Goal: Use online tool/utility: Utilize a website feature to perform a specific function

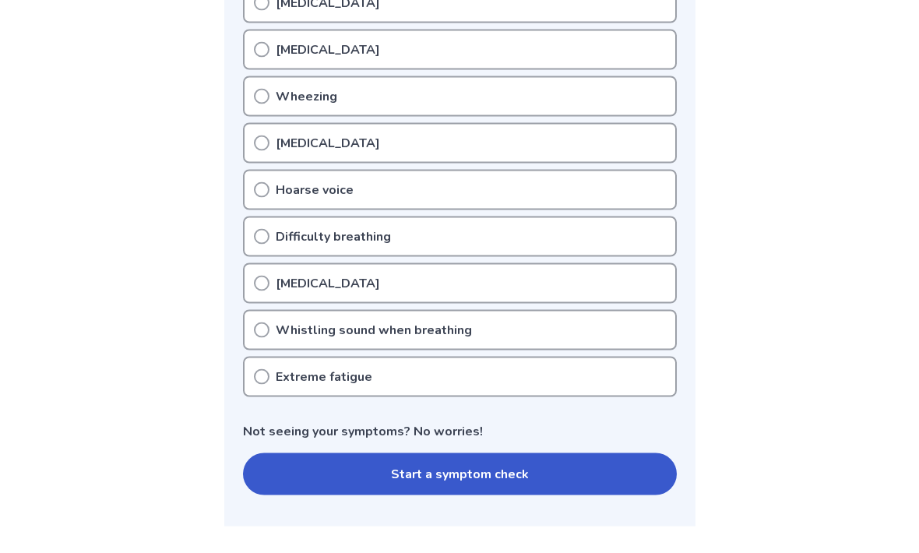
scroll to position [513, 0]
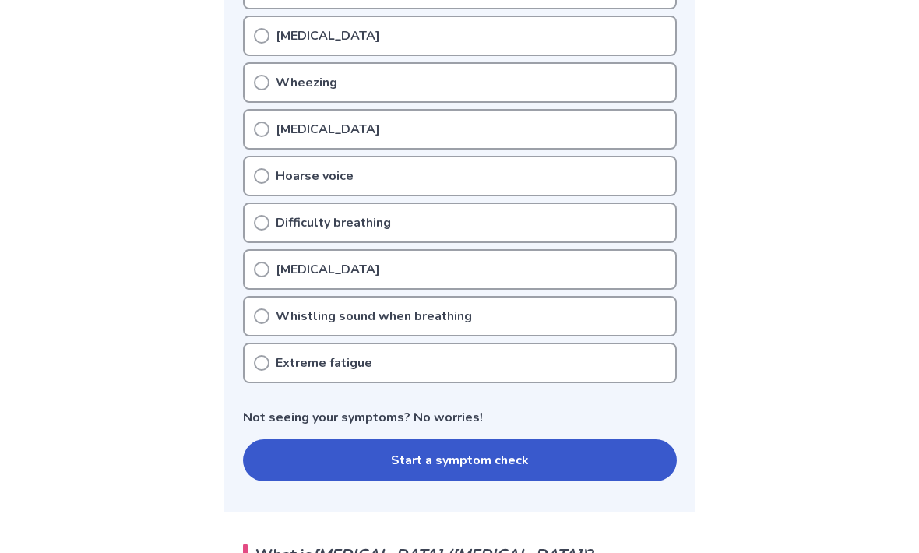
click at [460, 454] on button "Start a symptom check" at bounding box center [460, 460] width 434 height 42
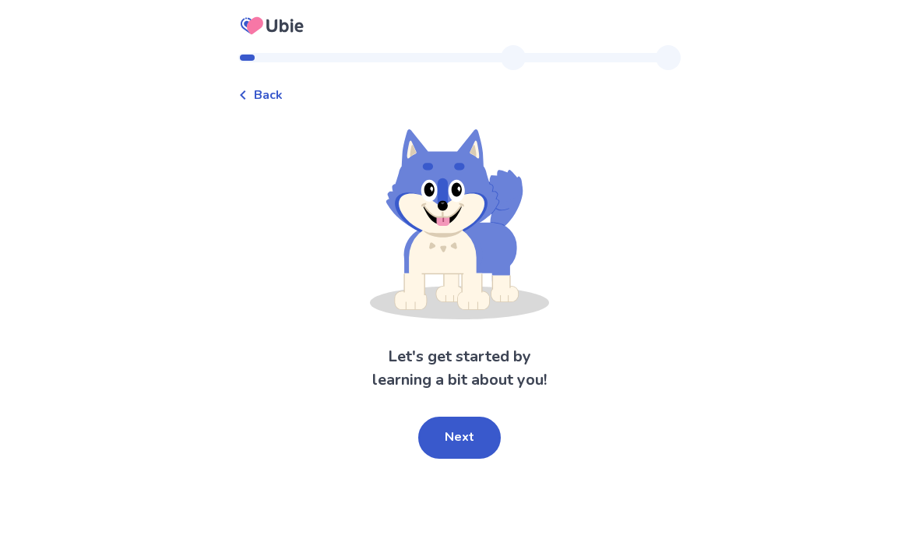
click at [458, 425] on button "Next" at bounding box center [459, 438] width 83 height 42
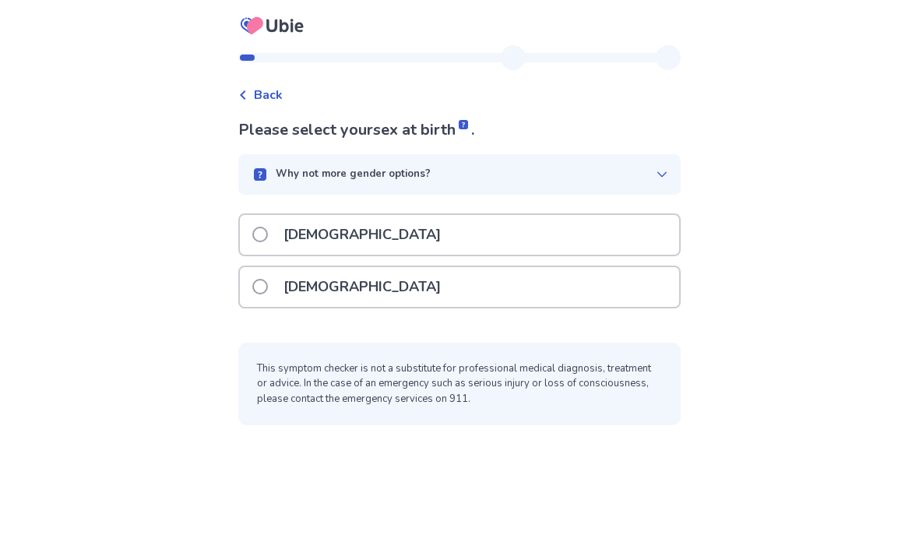
click at [267, 301] on label "[DEMOGRAPHIC_DATA]" at bounding box center [351, 287] width 198 height 40
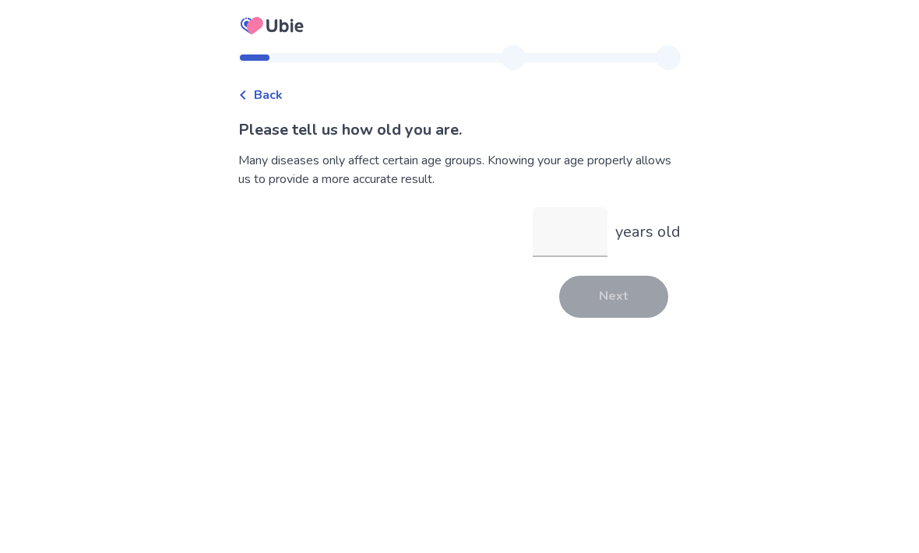
click at [556, 234] on input "years old" at bounding box center [570, 232] width 75 height 50
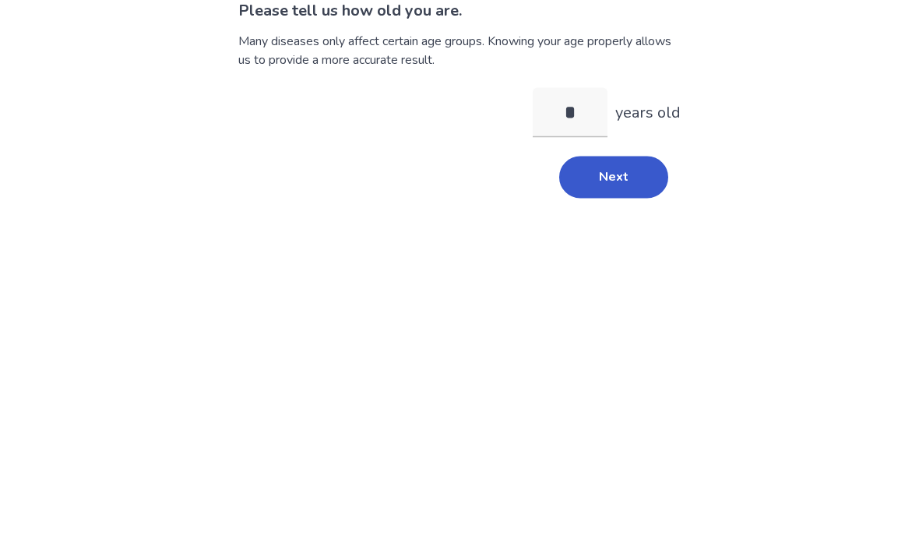
type input "**"
click at [607, 276] on button "Next" at bounding box center [613, 297] width 109 height 42
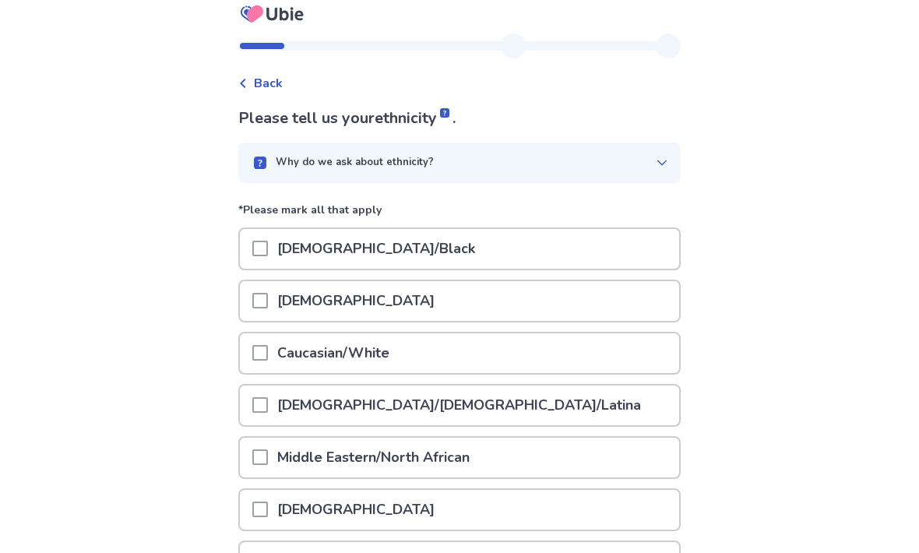
scroll to position [12, 0]
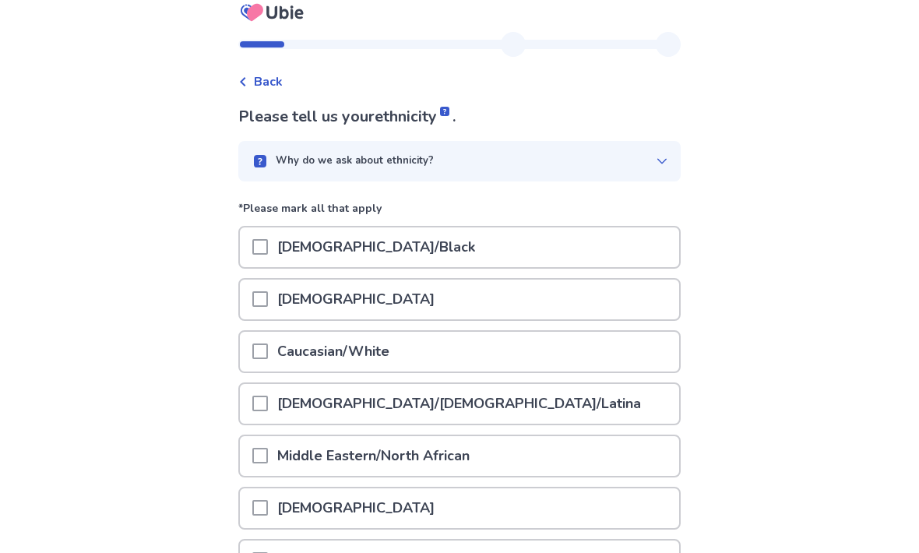
click at [268, 356] on span at bounding box center [260, 352] width 16 height 16
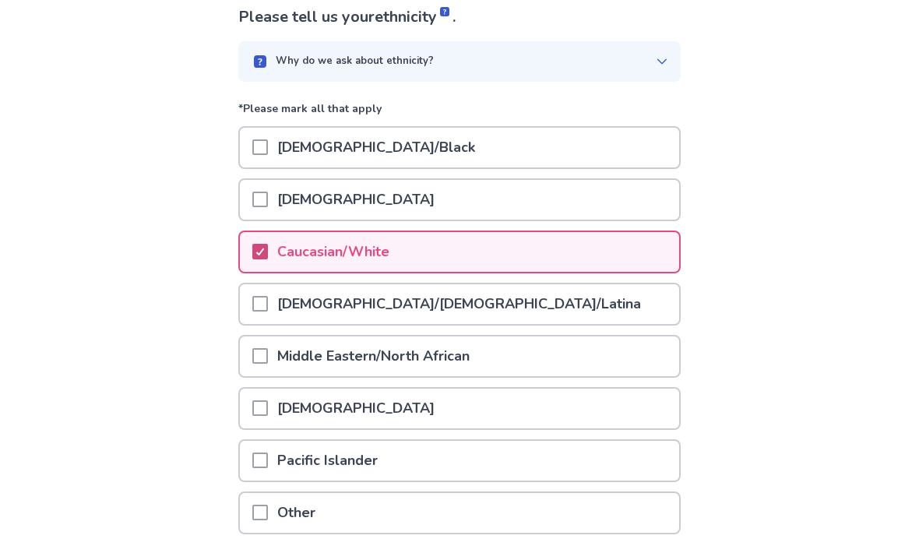
scroll to position [181, 0]
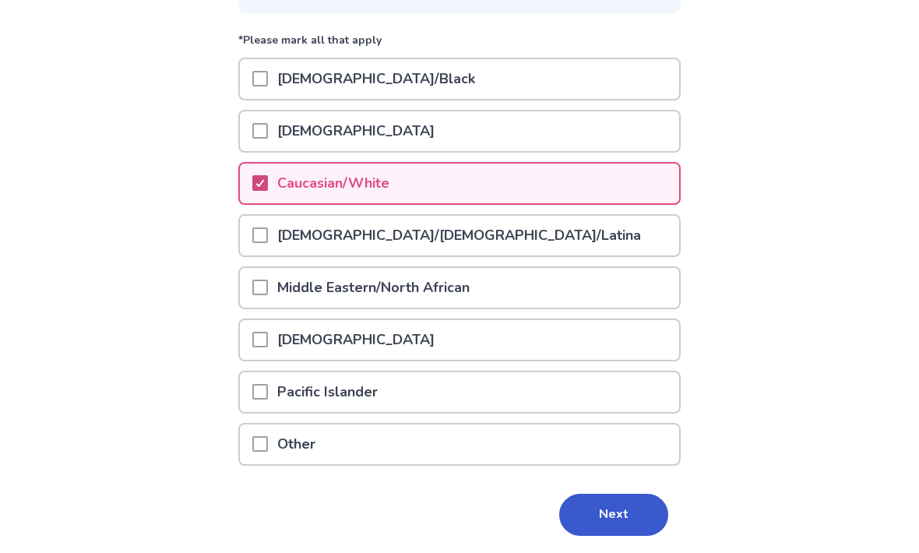
click at [604, 513] on button "Next" at bounding box center [613, 516] width 109 height 42
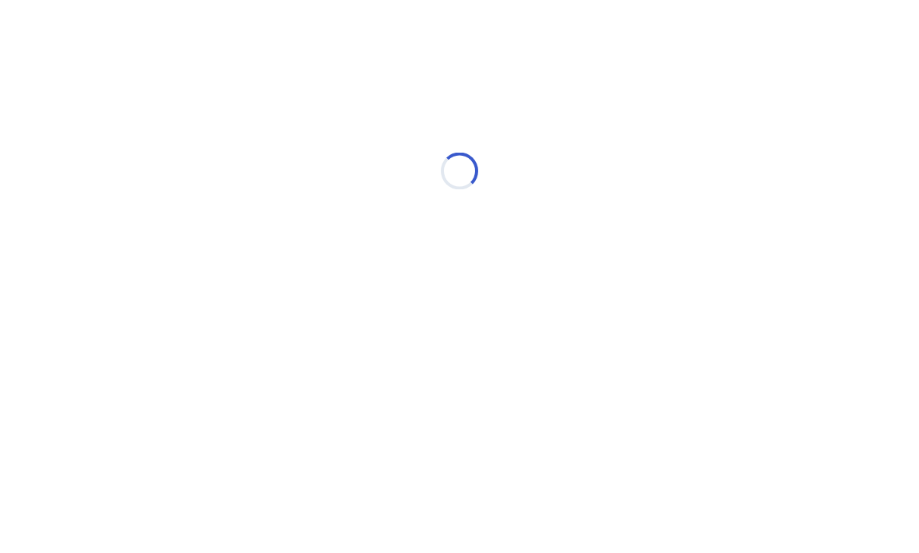
scroll to position [0, 0]
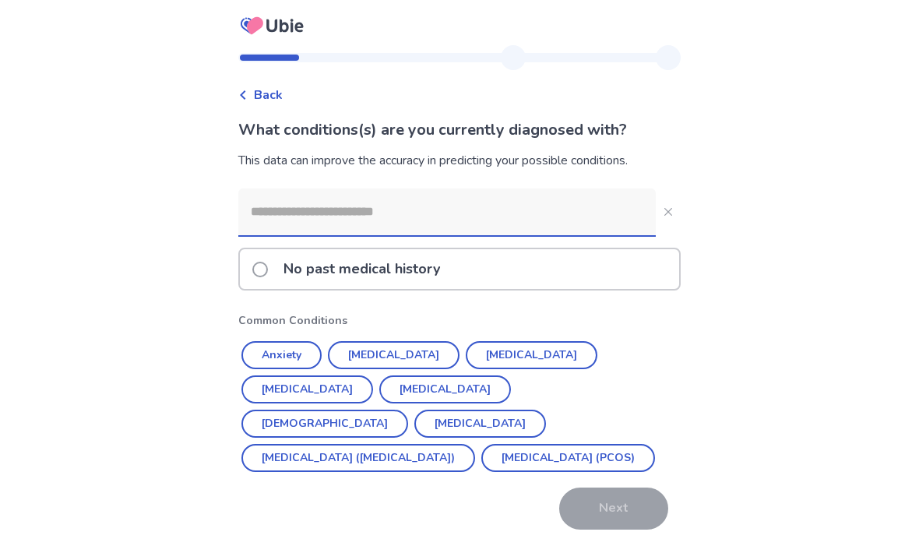
click at [379, 386] on button "[MEDICAL_DATA]" at bounding box center [445, 389] width 132 height 28
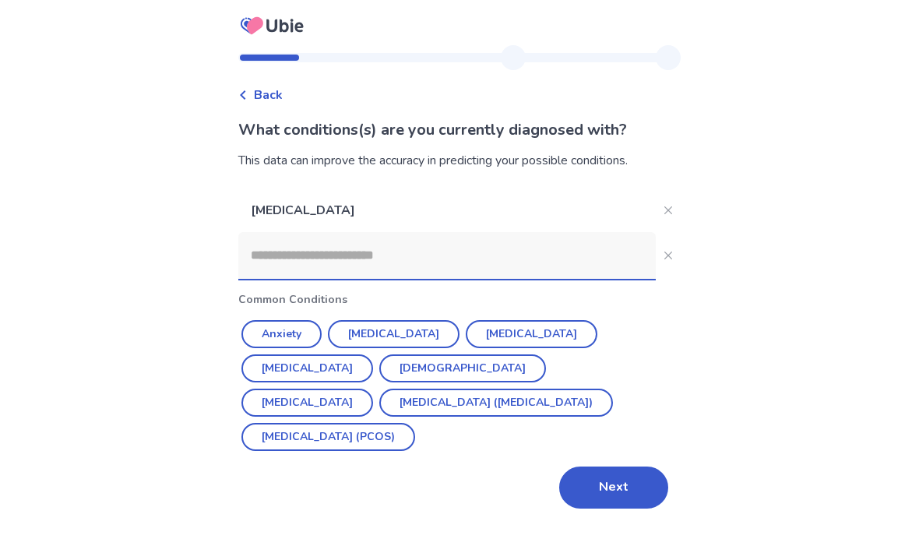
click at [287, 337] on button "Anxiety" at bounding box center [281, 334] width 80 height 28
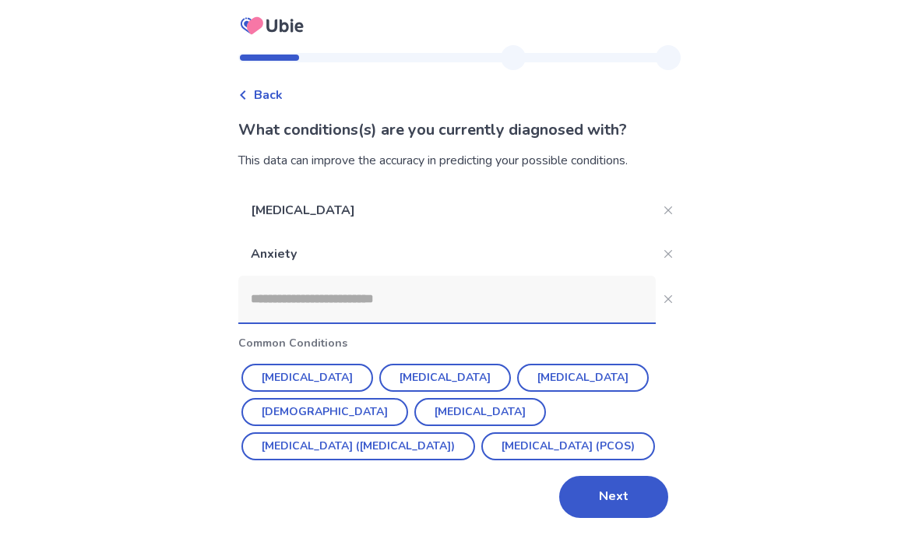
click at [601, 486] on button "Next" at bounding box center [613, 497] width 109 height 42
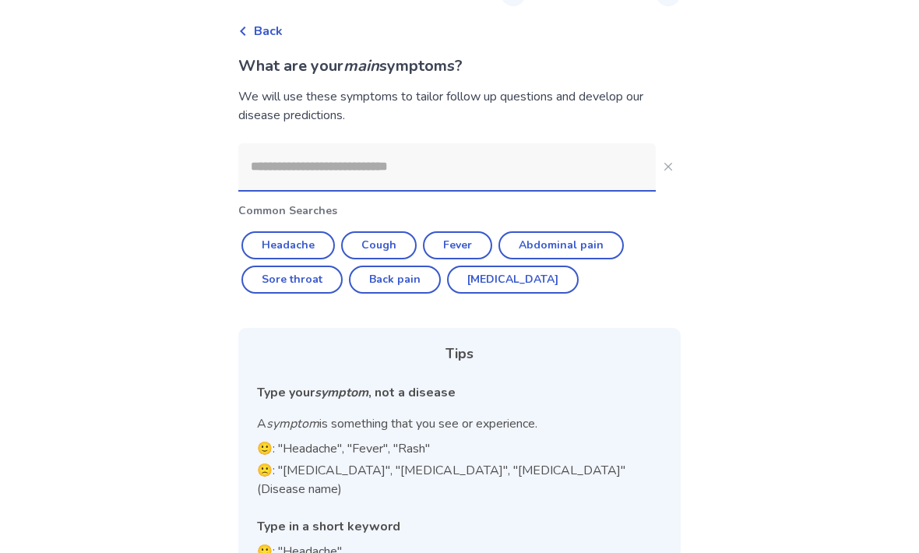
scroll to position [76, 0]
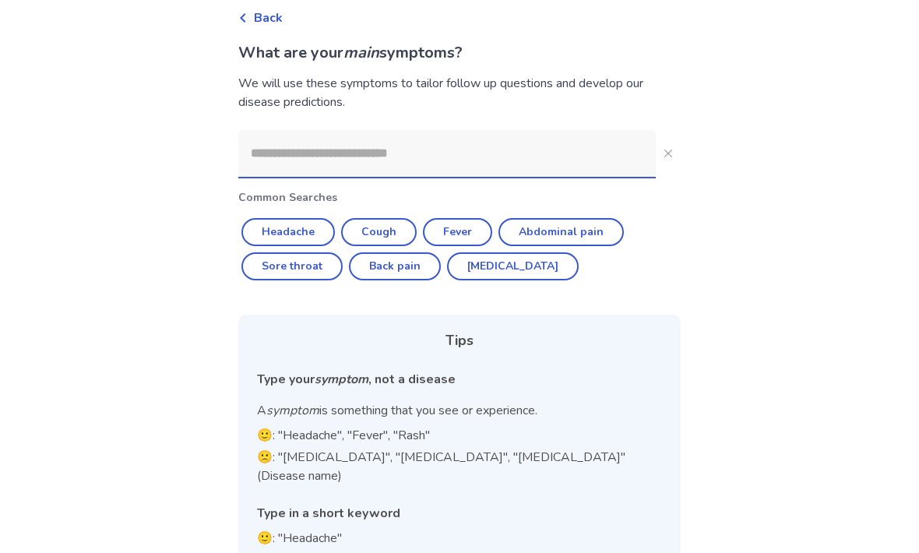
click at [277, 150] on input at bounding box center [447, 154] width 418 height 47
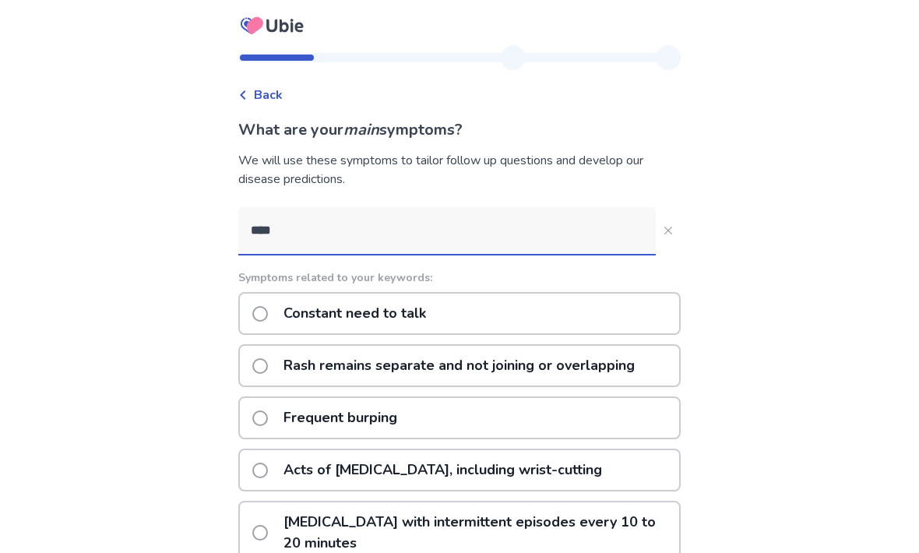
type input "****"
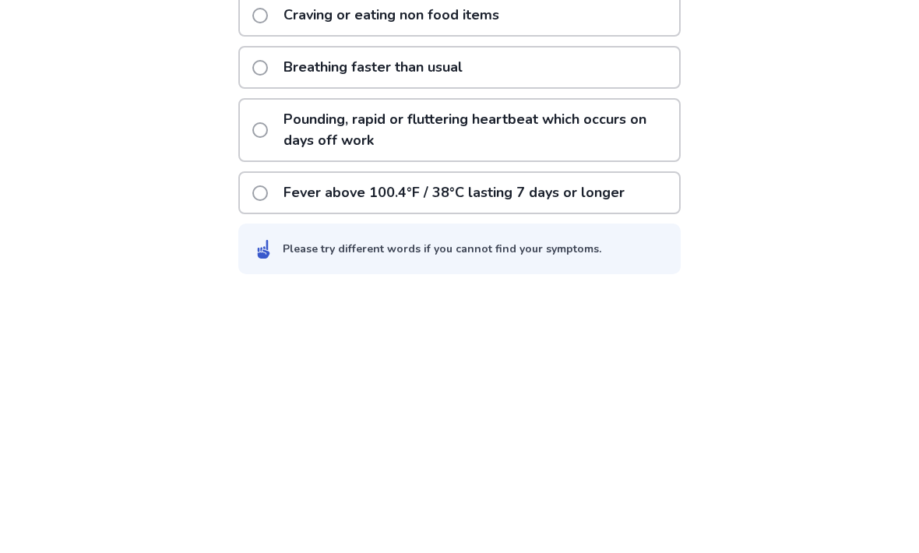
scroll to position [372, 0]
